Goal: Task Accomplishment & Management: Manage account settings

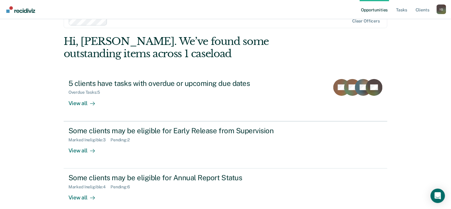
scroll to position [22, 0]
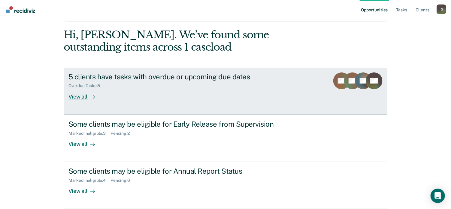
click at [192, 90] on div "5 clients have tasks with overdue or upcoming due dates Overdue Tasks : 5 View …" at bounding box center [180, 87] width 225 height 28
